Goal: Task Accomplishment & Management: Manage account settings

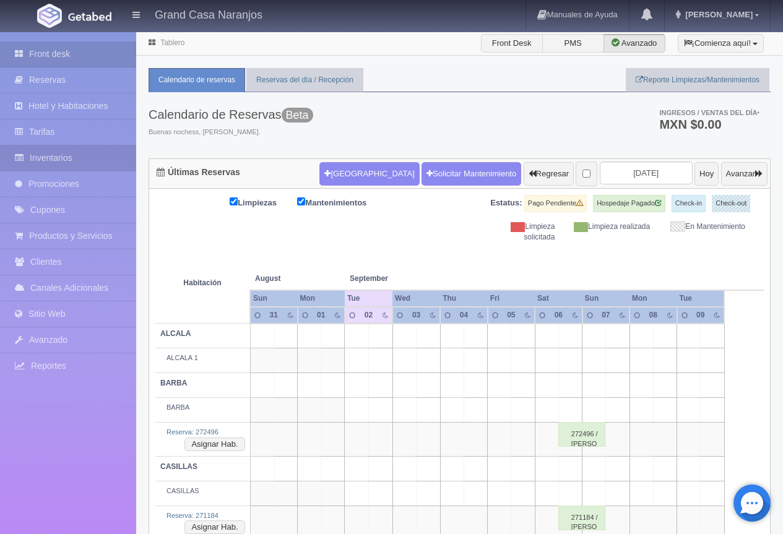
click at [53, 154] on link "Inventarios" at bounding box center [68, 158] width 136 height 25
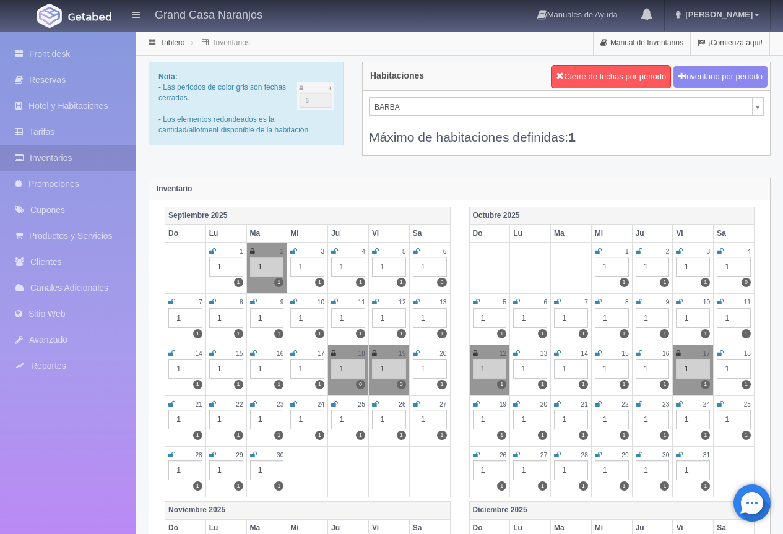
click at [398, 116] on div "Máximo de habitaciones definidas: 1" at bounding box center [566, 131] width 395 height 30
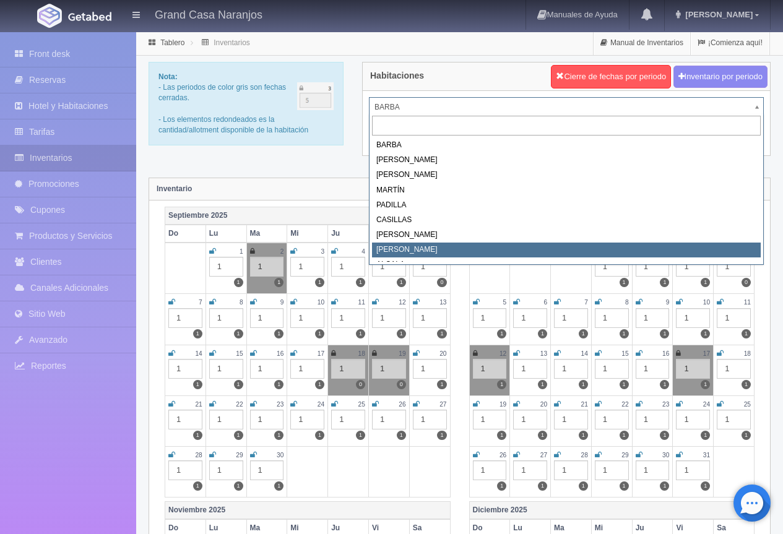
select select "2067"
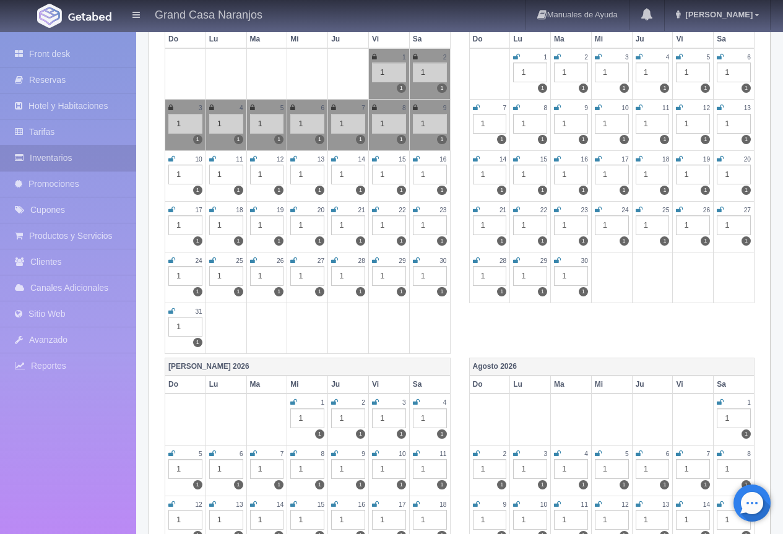
scroll to position [1637, 0]
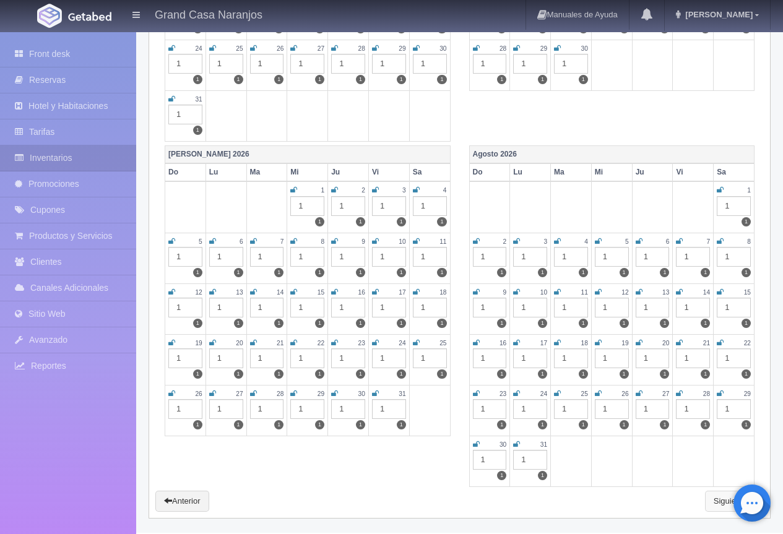
click at [719, 494] on link "Siguiente" at bounding box center [734, 501] width 59 height 21
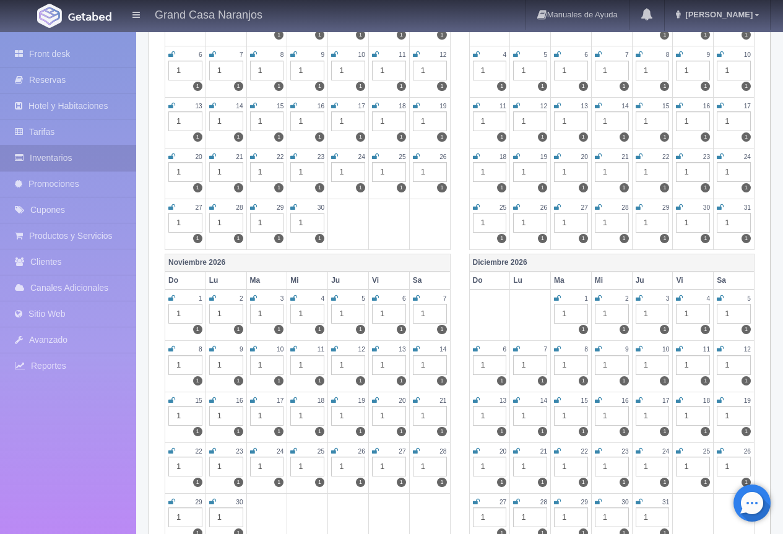
scroll to position [124, 0]
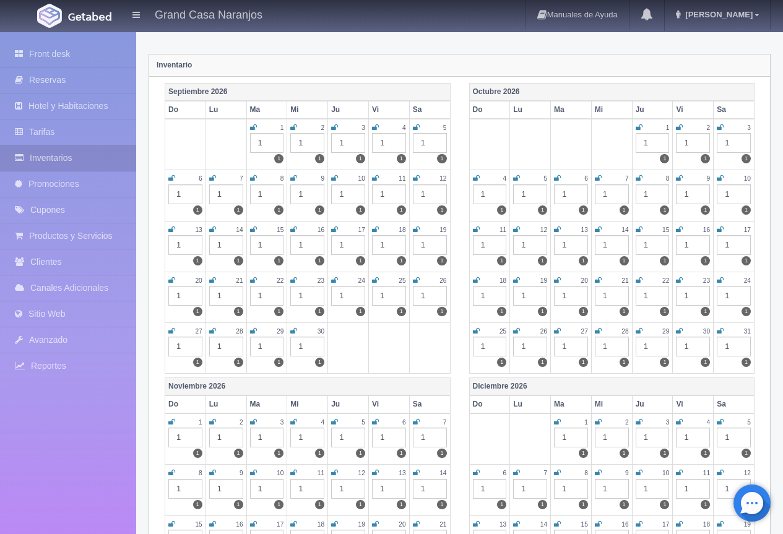
click at [721, 331] on icon at bounding box center [720, 331] width 7 height 7
